Goal: Task Accomplishment & Management: Manage account settings

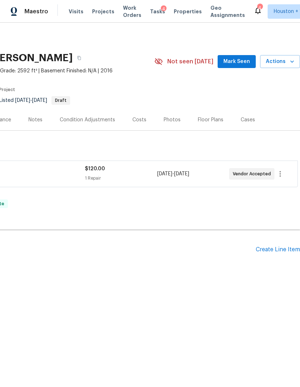
click at [283, 62] on span "Actions" at bounding box center [280, 61] width 28 height 9
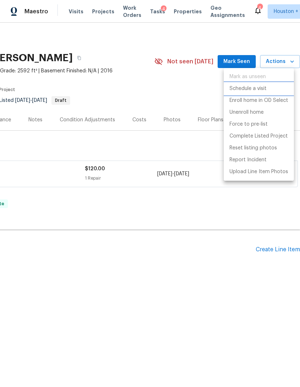
click at [248, 94] on li "Schedule a visit" at bounding box center [259, 89] width 70 height 12
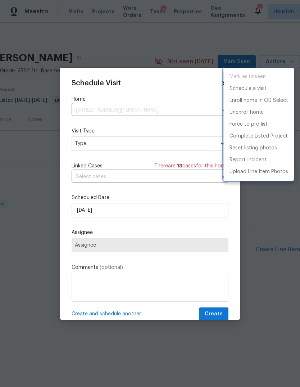
click at [146, 190] on div at bounding box center [150, 193] width 300 height 387
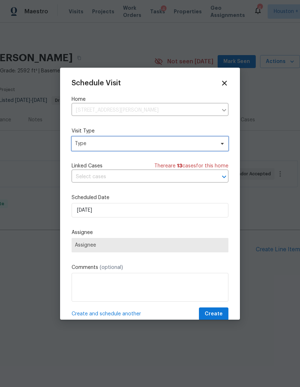
click at [158, 139] on span "Type" at bounding box center [150, 143] width 157 height 14
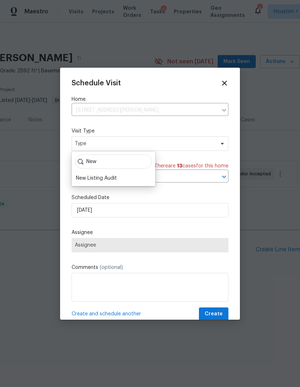
type input "New"
click at [114, 181] on div "New Listing Audit" at bounding box center [96, 178] width 41 height 7
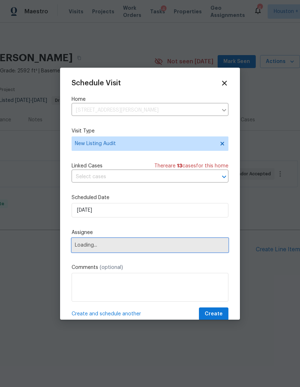
click at [105, 248] on span "Loading..." at bounding box center [150, 245] width 150 height 6
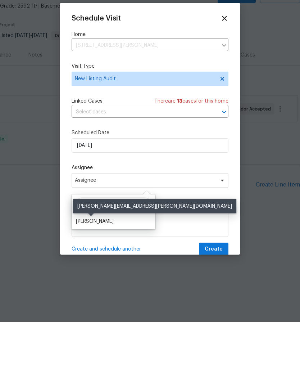
type input "Stev"
click at [106, 283] on div "[PERSON_NAME]" at bounding box center [95, 286] width 38 height 7
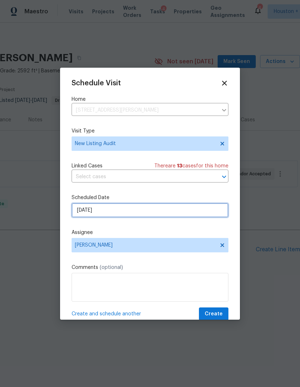
click at [111, 216] on input "9/16/2025" at bounding box center [150, 210] width 157 height 14
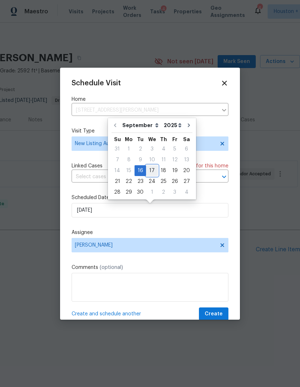
click at [146, 173] on div "17" at bounding box center [152, 171] width 12 height 10
type input "9/17/2025"
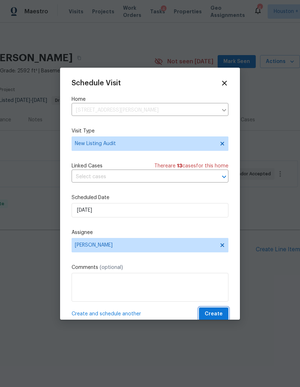
click at [221, 309] on button "Create" at bounding box center [214, 313] width 30 height 13
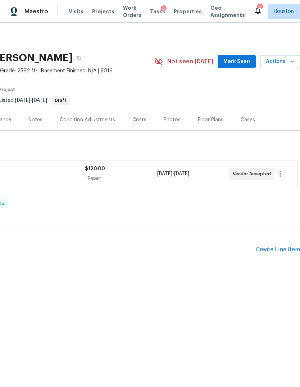
click at [96, 10] on span "Projects" at bounding box center [103, 11] width 22 height 7
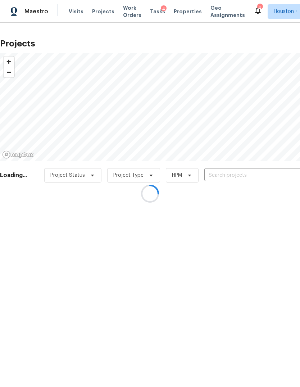
click at [267, 173] on div at bounding box center [150, 193] width 300 height 387
click at [263, 177] on div at bounding box center [150, 193] width 300 height 387
click at [262, 175] on div at bounding box center [150, 193] width 300 height 387
click at [263, 174] on div at bounding box center [150, 193] width 300 height 387
click at [269, 177] on div at bounding box center [150, 193] width 300 height 387
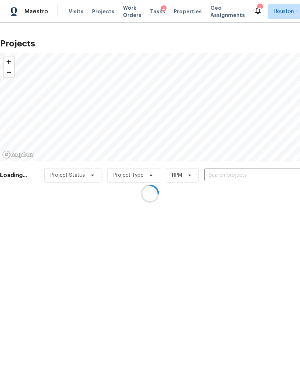
click at [265, 177] on div at bounding box center [150, 193] width 300 height 387
click at [265, 175] on div at bounding box center [150, 193] width 300 height 387
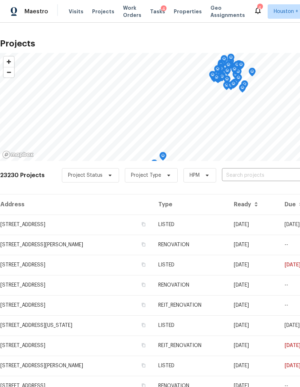
click at [263, 167] on div "23230 Projects Project Status Project Type HPM ​" at bounding box center [203, 179] width 407 height 29
click at [259, 176] on input "text" at bounding box center [263, 175] width 82 height 11
type input "shearwa"
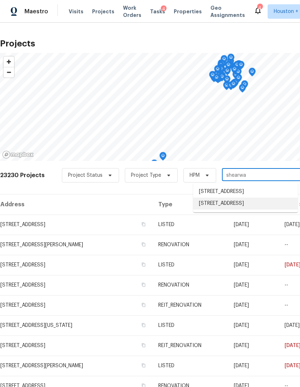
click at [270, 209] on li "2714 Shearwater Bend Dr, Humble, TX 77396" at bounding box center [245, 204] width 105 height 12
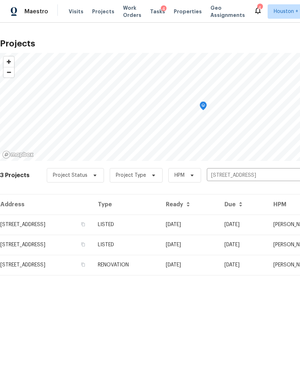
click at [218, 238] on td "08/26/25" at bounding box center [189, 245] width 59 height 20
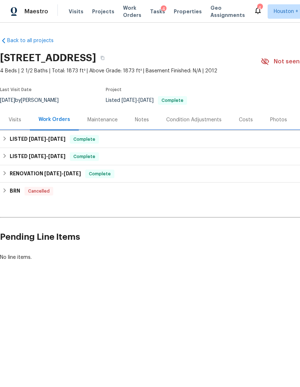
click at [98, 139] on span "Complete" at bounding box center [85, 139] width 28 height 7
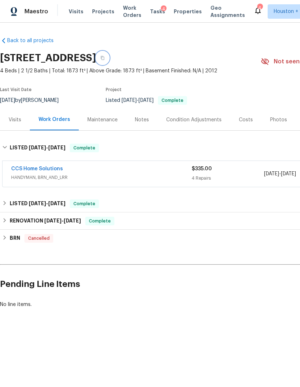
click at [109, 62] on button "button" at bounding box center [102, 57] width 13 height 13
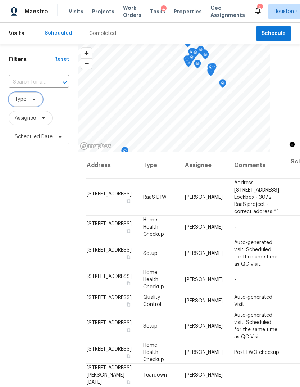
click at [31, 100] on icon at bounding box center [34, 99] width 6 height 6
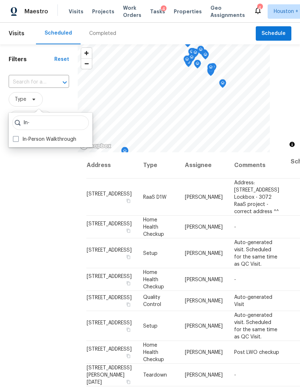
type input "In-"
click at [56, 141] on label "In-Person Walkthrough" at bounding box center [44, 139] width 63 height 7
click at [18, 140] on input "In-Person Walkthrough" at bounding box center [15, 138] width 5 height 5
checkbox input "true"
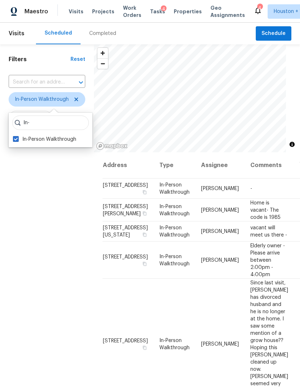
click at [46, 218] on div "Filters Reset ​ In-Person Walkthrough Assignee Scheduled Date" at bounding box center [47, 252] width 94 height 417
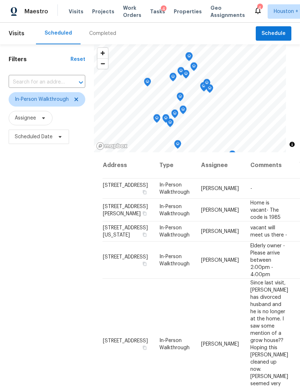
click at [43, 191] on div "Filters Reset ​ In-Person Walkthrough Assignee Scheduled Date" at bounding box center [47, 252] width 94 height 417
click at [40, 139] on span "Scheduled Date" at bounding box center [34, 136] width 38 height 7
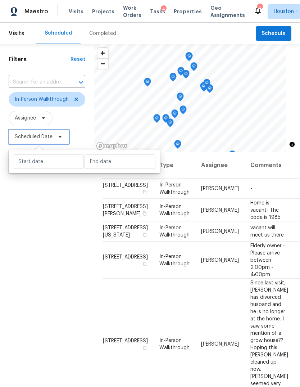
click at [45, 139] on span "Scheduled Date" at bounding box center [34, 136] width 38 height 7
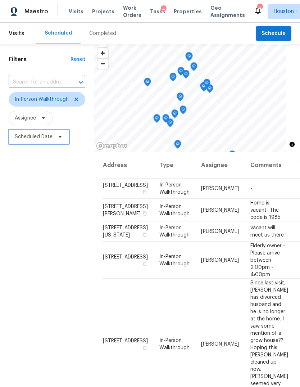
click at [48, 142] on span "Scheduled Date" at bounding box center [39, 137] width 60 height 14
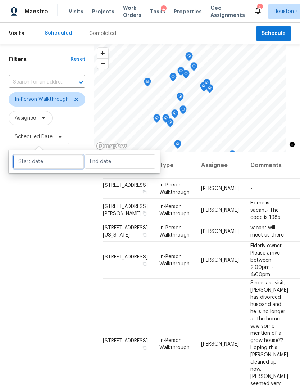
click at [46, 163] on input "text" at bounding box center [48, 161] width 71 height 14
select select "8"
select select "2025"
select select "9"
select select "2025"
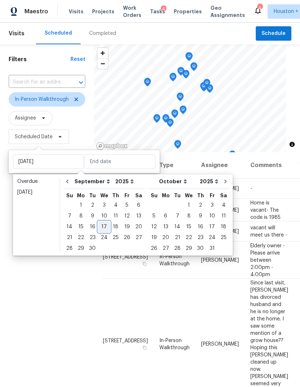
click at [101, 226] on div "17" at bounding box center [104, 227] width 12 height 10
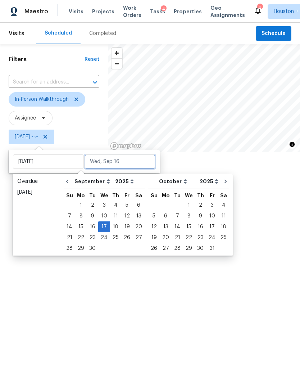
type input "[DATE]"
click at [104, 227] on div "17" at bounding box center [104, 227] width 12 height 10
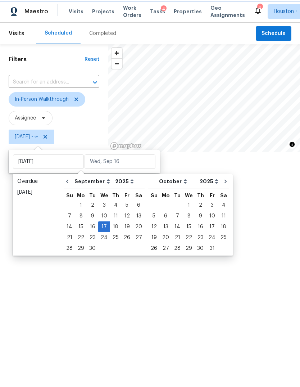
type input "[DATE]"
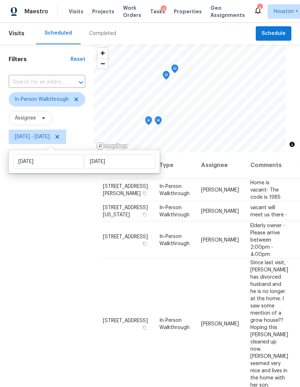
click at [40, 281] on div "Filters Reset ​ In-Person Walkthrough Assignee [DATE] - [DATE]" at bounding box center [47, 252] width 94 height 417
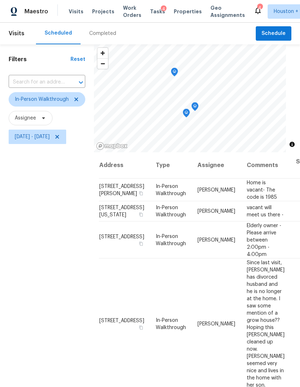
click at [178, 76] on icon "Map marker" at bounding box center [174, 72] width 7 height 9
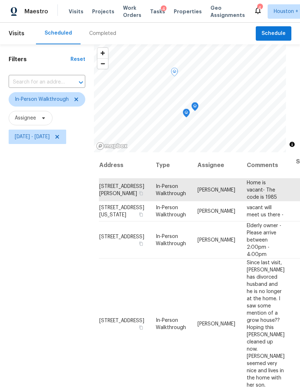
click at [198, 105] on icon "Map marker" at bounding box center [195, 107] width 6 height 8
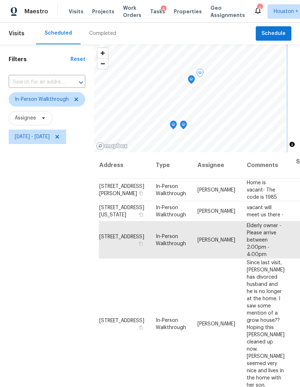
click at [195, 77] on icon "Map marker" at bounding box center [191, 80] width 6 height 8
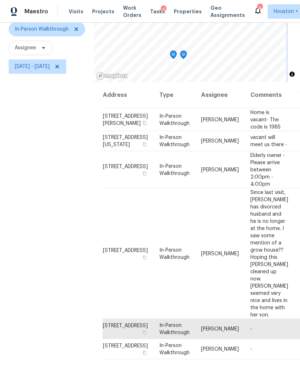
scroll to position [69, 0]
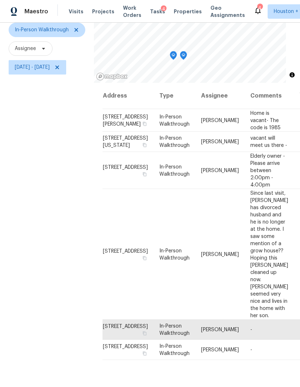
click at [0, 0] on icon at bounding box center [0, 0] width 0 height 0
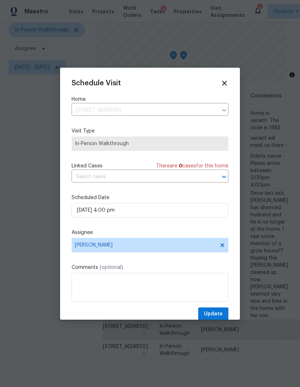
click at [173, 236] on label "Assignee" at bounding box center [150, 232] width 157 height 7
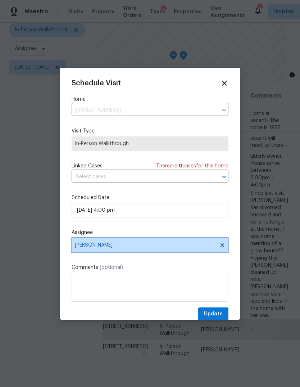
click at [179, 247] on span "[PERSON_NAME]" at bounding box center [145, 245] width 141 height 6
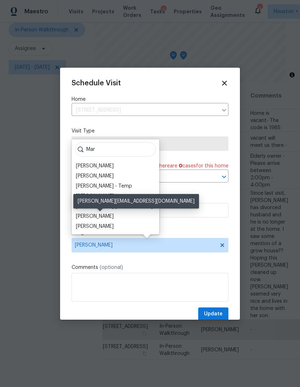
type input "Mar"
click at [112, 217] on div "[PERSON_NAME]" at bounding box center [95, 216] width 38 height 7
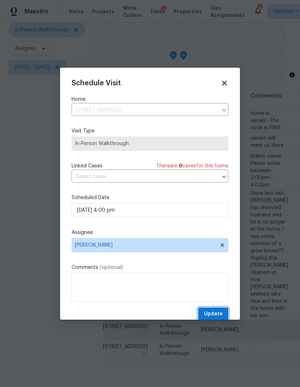
click at [219, 316] on span "Update" at bounding box center [213, 314] width 19 height 9
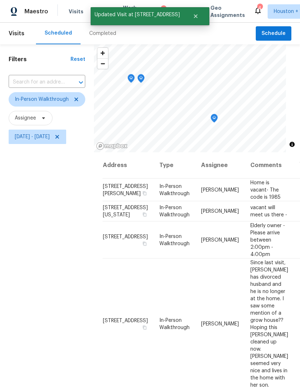
scroll to position [0, 0]
click at [216, 125] on icon "Map marker" at bounding box center [211, 121] width 7 height 9
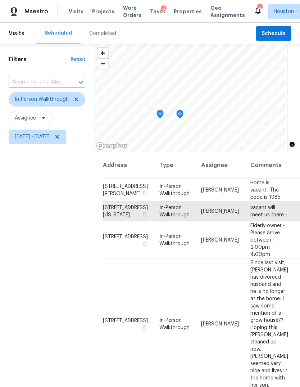
click at [163, 114] on icon "Map marker" at bounding box center [160, 114] width 6 height 8
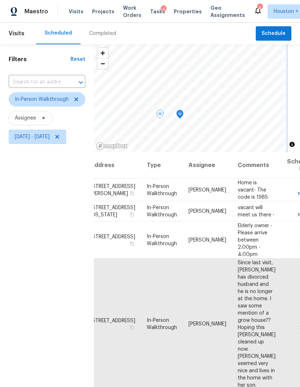
click at [183, 112] on icon "Map marker" at bounding box center [180, 114] width 6 height 8
